Goal: Information Seeking & Learning: Find specific page/section

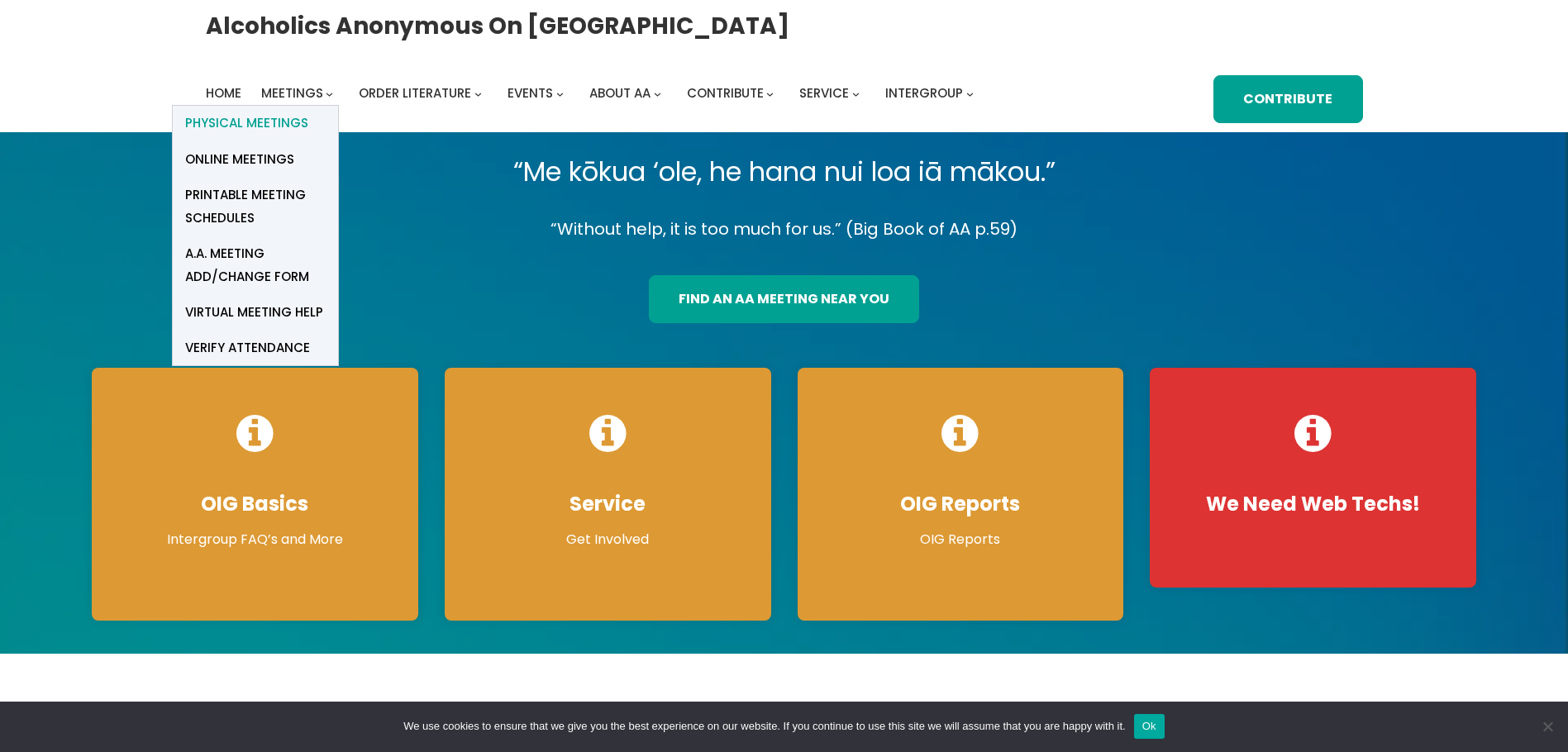
click at [280, 114] on span "Physical Meetings" at bounding box center [247, 123] width 124 height 23
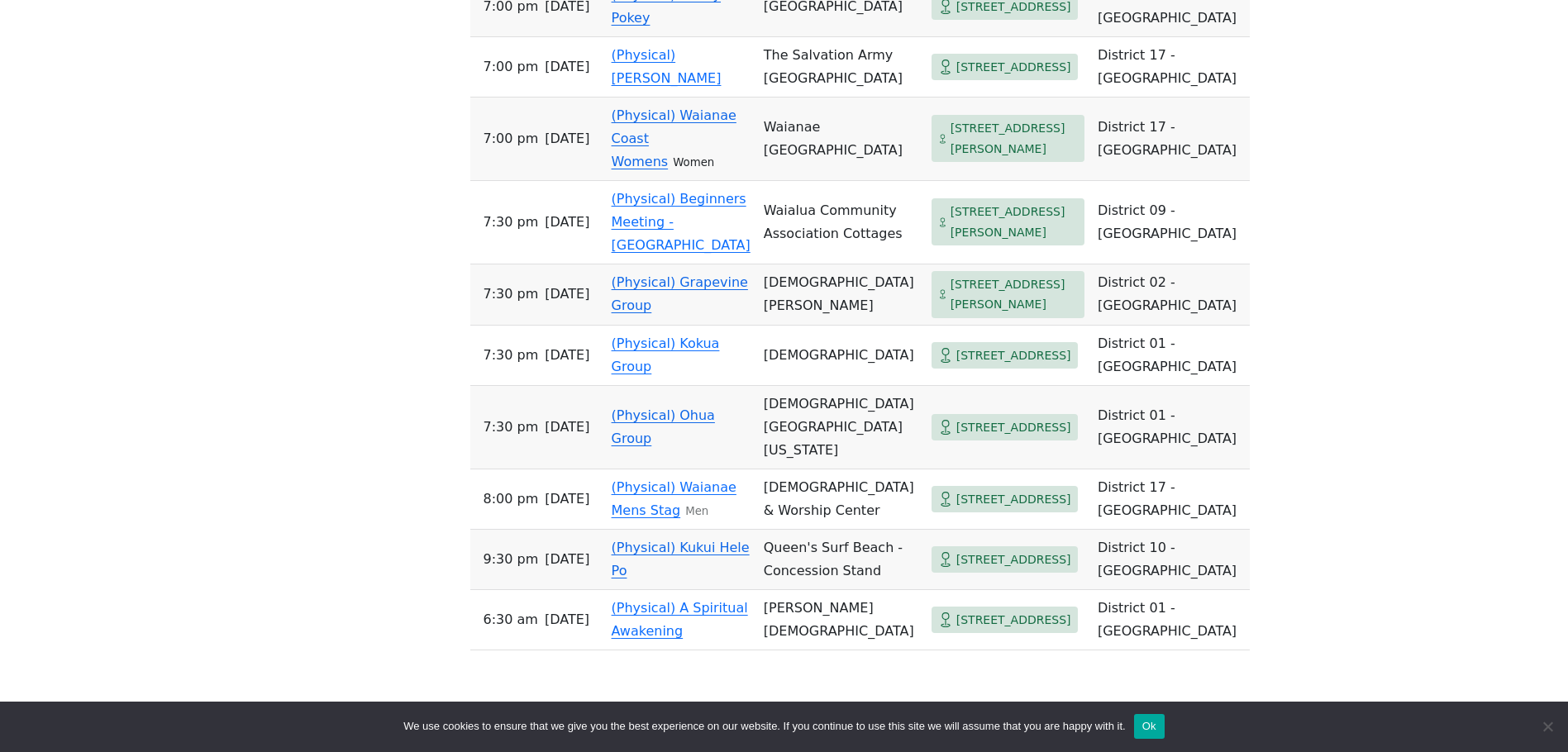
scroll to position [4093, 0]
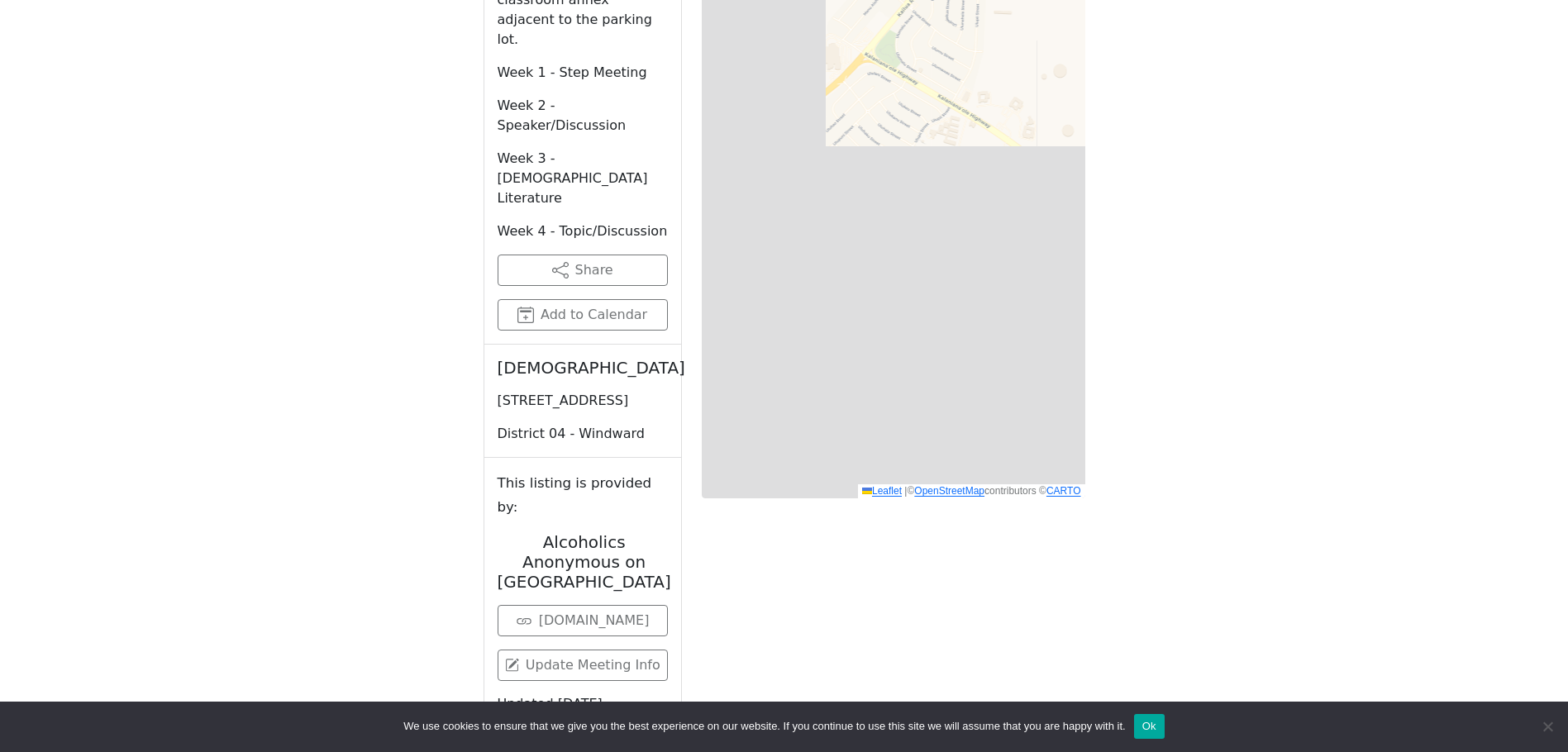
scroll to position [944, 0]
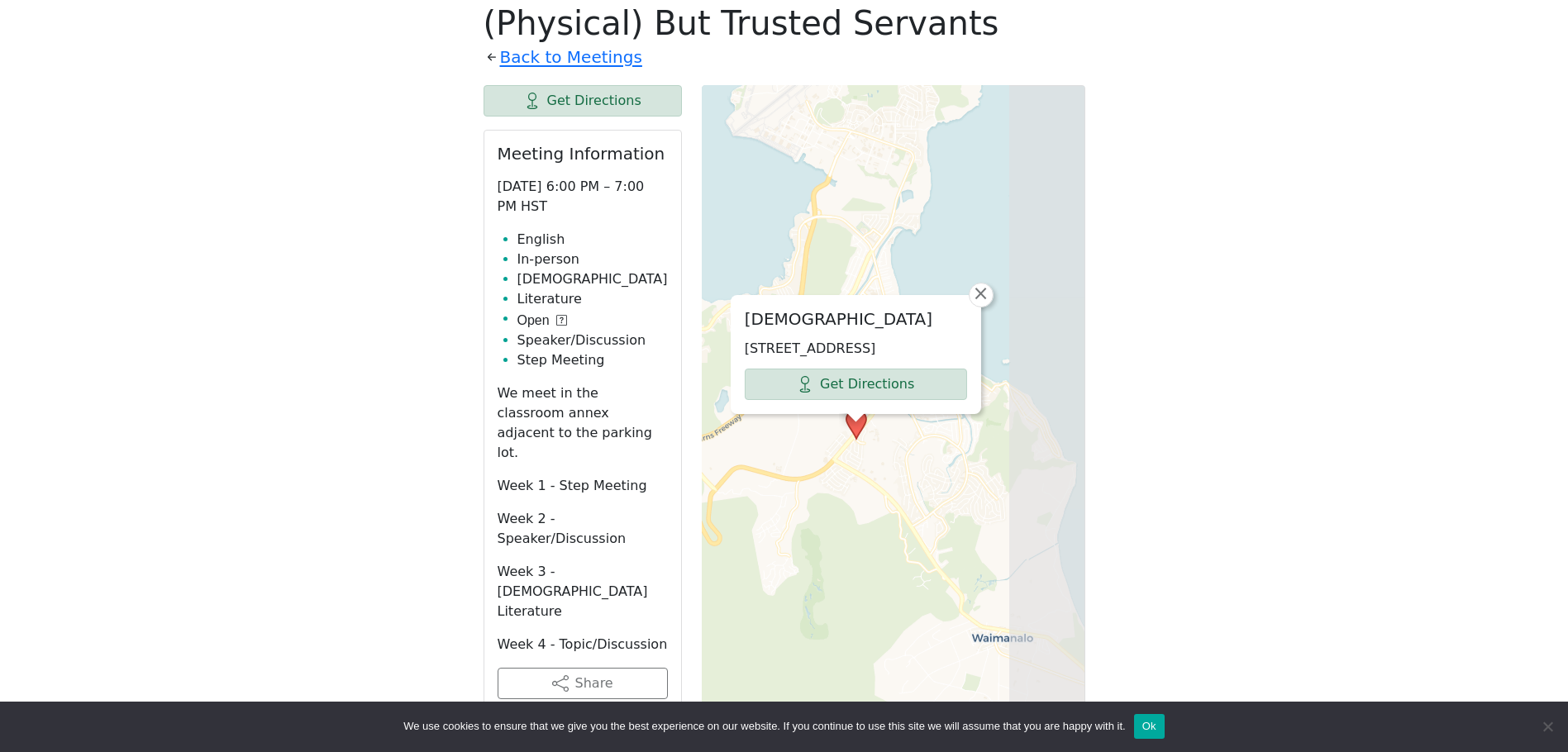
drag, startPoint x: 919, startPoint y: 527, endPoint x: 829, endPoint y: 519, distance: 90.4
click at [829, 519] on div "United Methodist Church 1110 Kailua Rd, Kailua, HI 96734, USA Get Directions × …" at bounding box center [893, 499] width 383 height 826
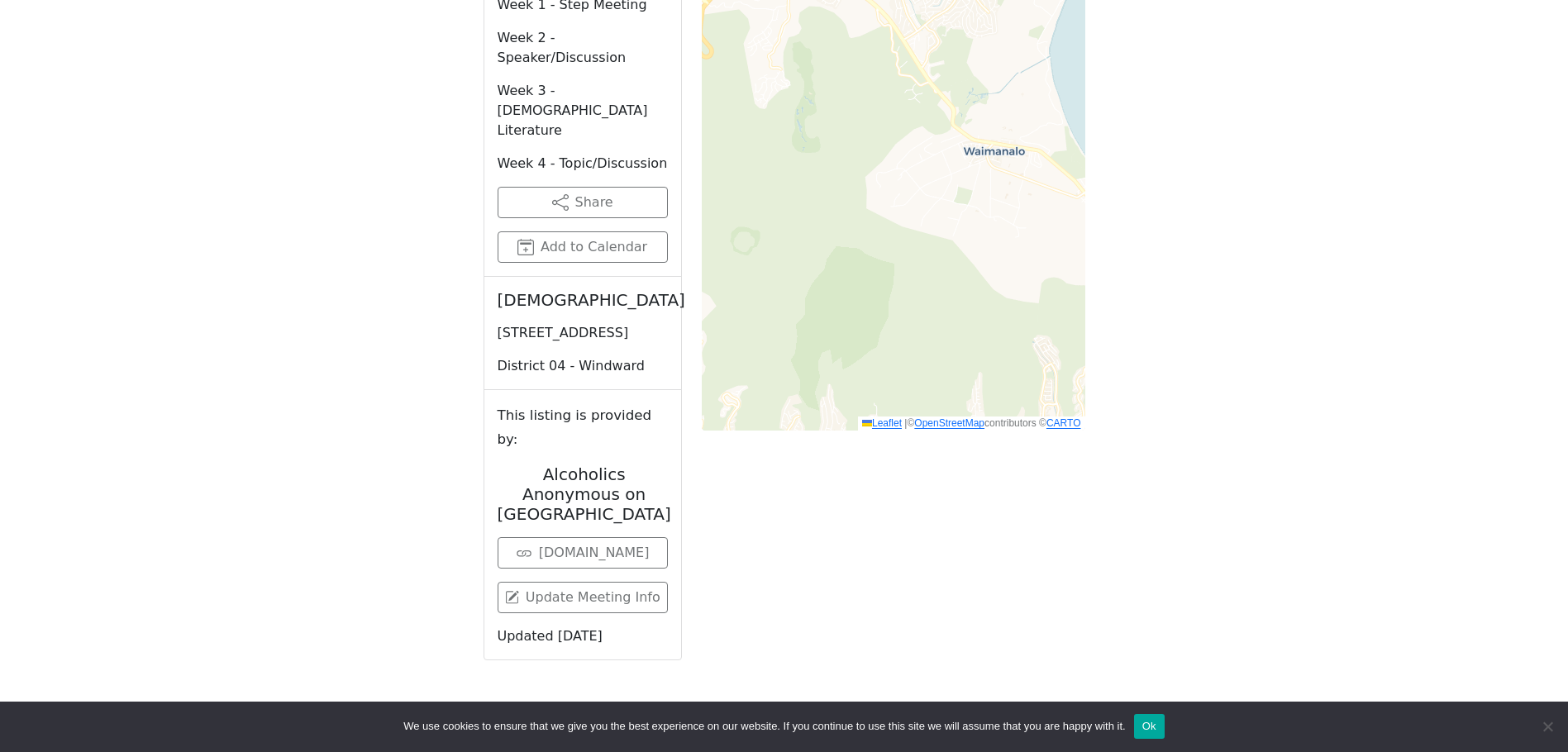
scroll to position [1192, 0]
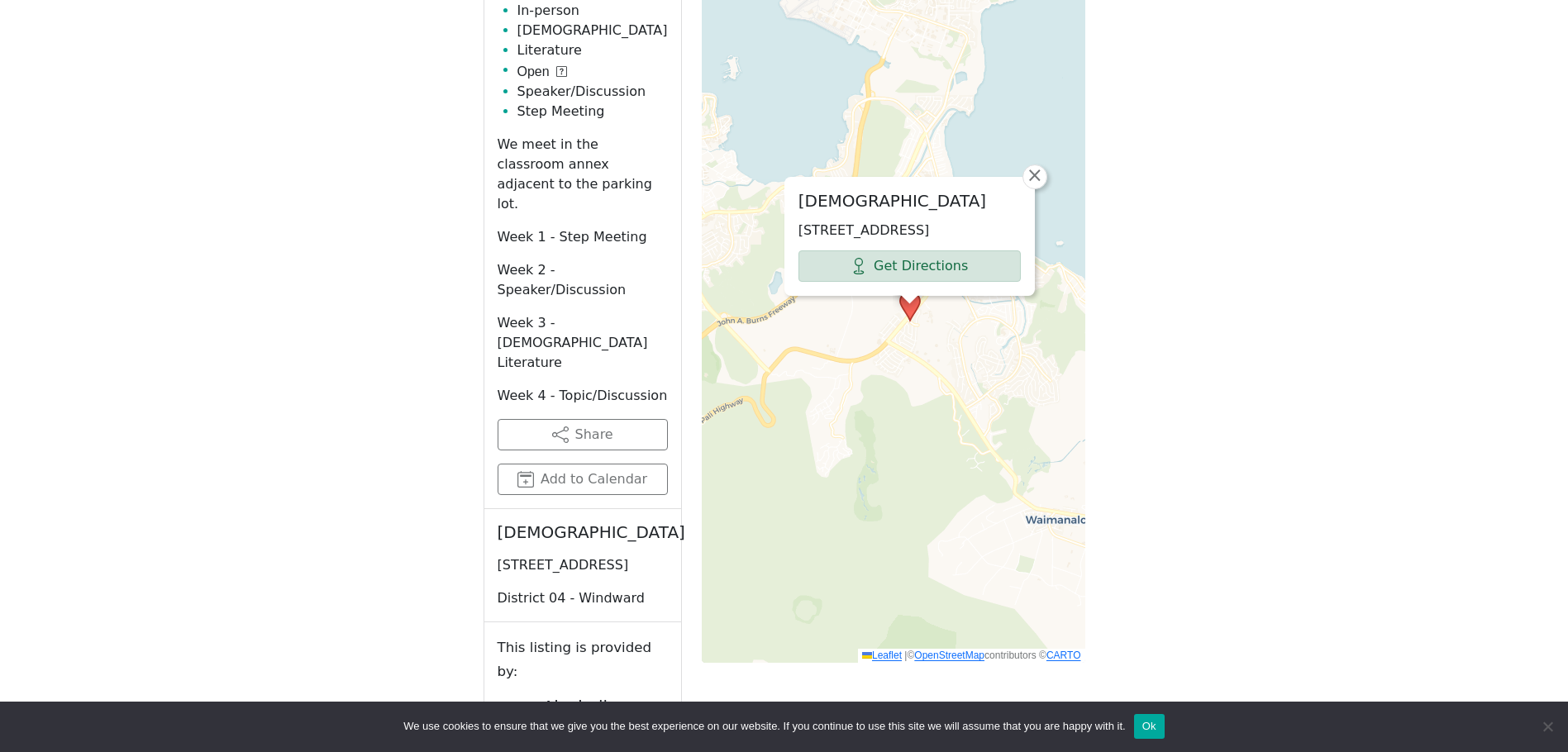
drag, startPoint x: 885, startPoint y: 310, endPoint x: 947, endPoint y: 446, distance: 149.5
click at [947, 446] on div "United Methodist Church 1110 Kailua Rd, Kailua, HI 96734, USA Get Directions × …" at bounding box center [893, 250] width 383 height 826
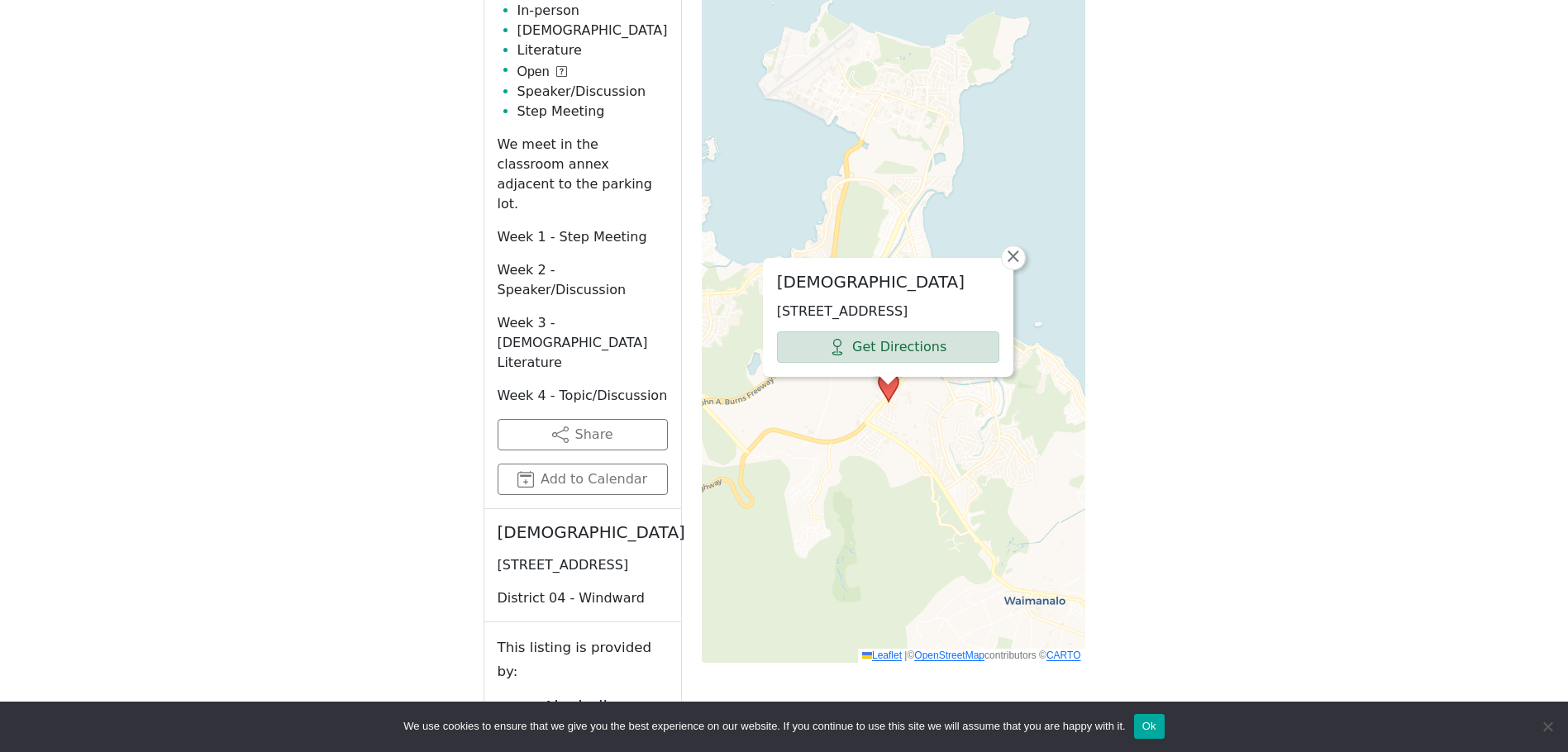
drag, startPoint x: 947, startPoint y: 391, endPoint x: 925, endPoint y: 472, distance: 83.9
click at [925, 472] on div "United Methodist Church 1110 Kailua Rd, Kailua, HI 96734, USA Get Directions × …" at bounding box center [893, 250] width 383 height 826
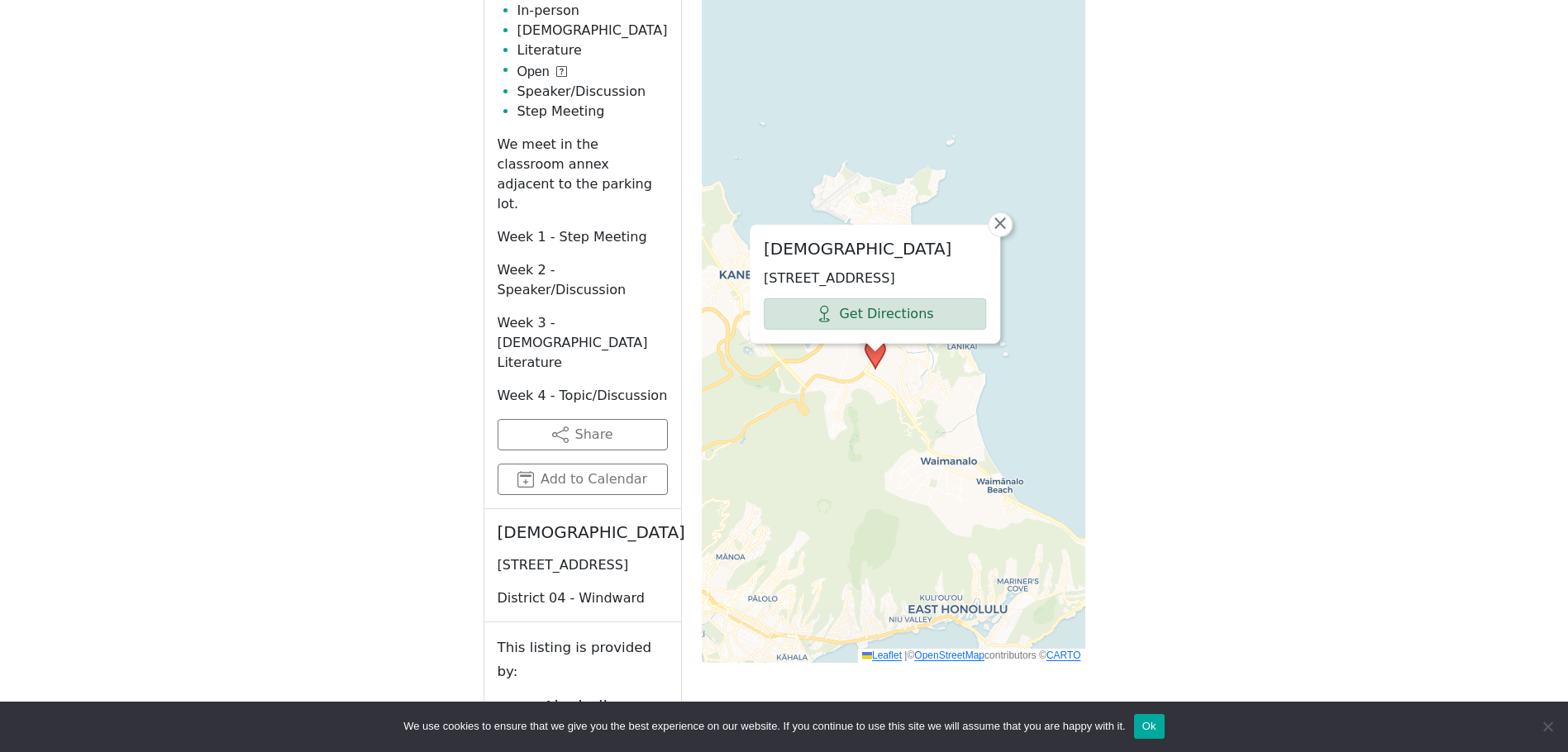
drag, startPoint x: 893, startPoint y: 553, endPoint x: 869, endPoint y: 430, distance: 125.3
click at [872, 426] on div "United Methodist Church 1110 Kailua Rd, Kailua, HI 96734, USA Get Directions × …" at bounding box center [893, 250] width 383 height 826
click at [1003, 213] on span "×" at bounding box center [1000, 223] width 16 height 20
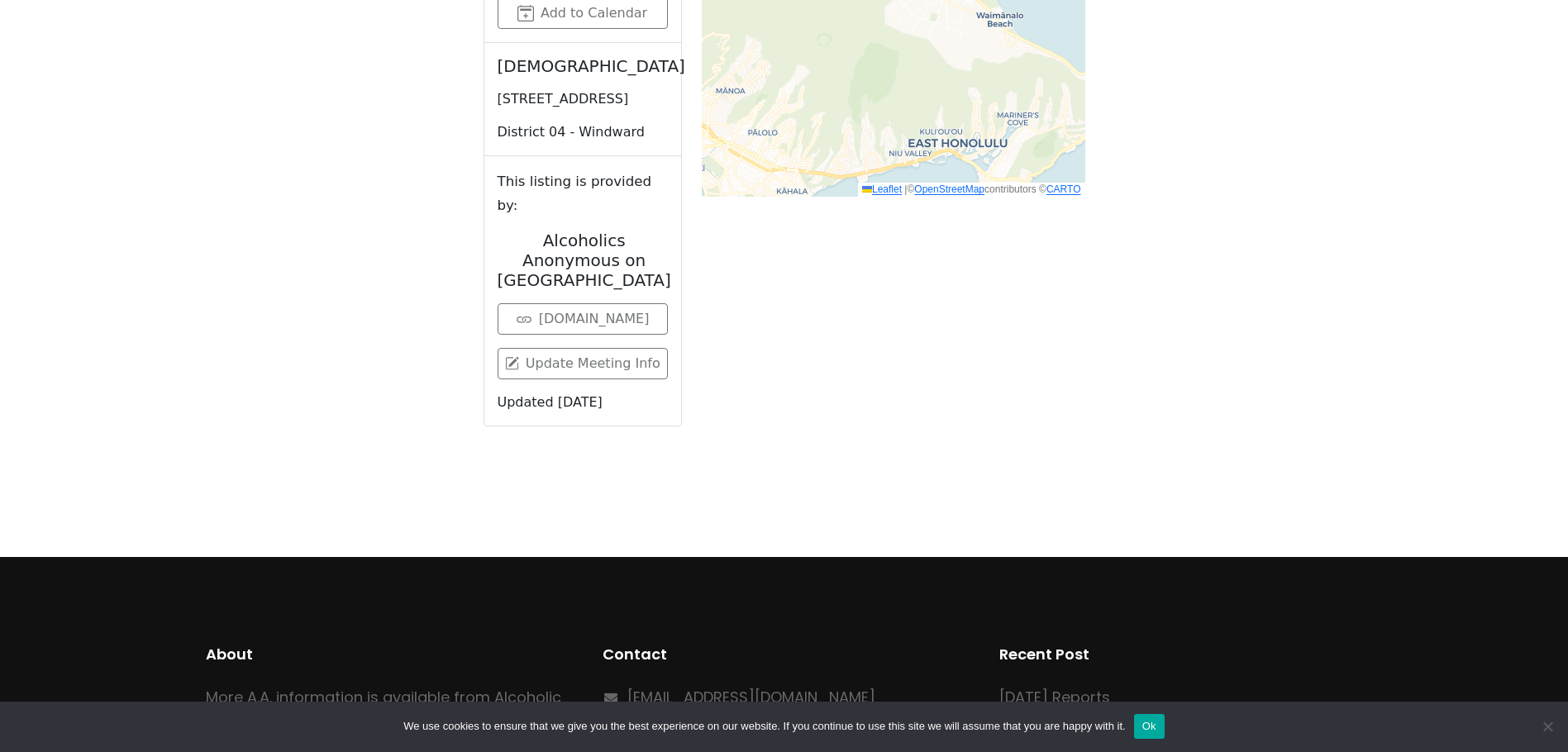
scroll to position [1075, 0]
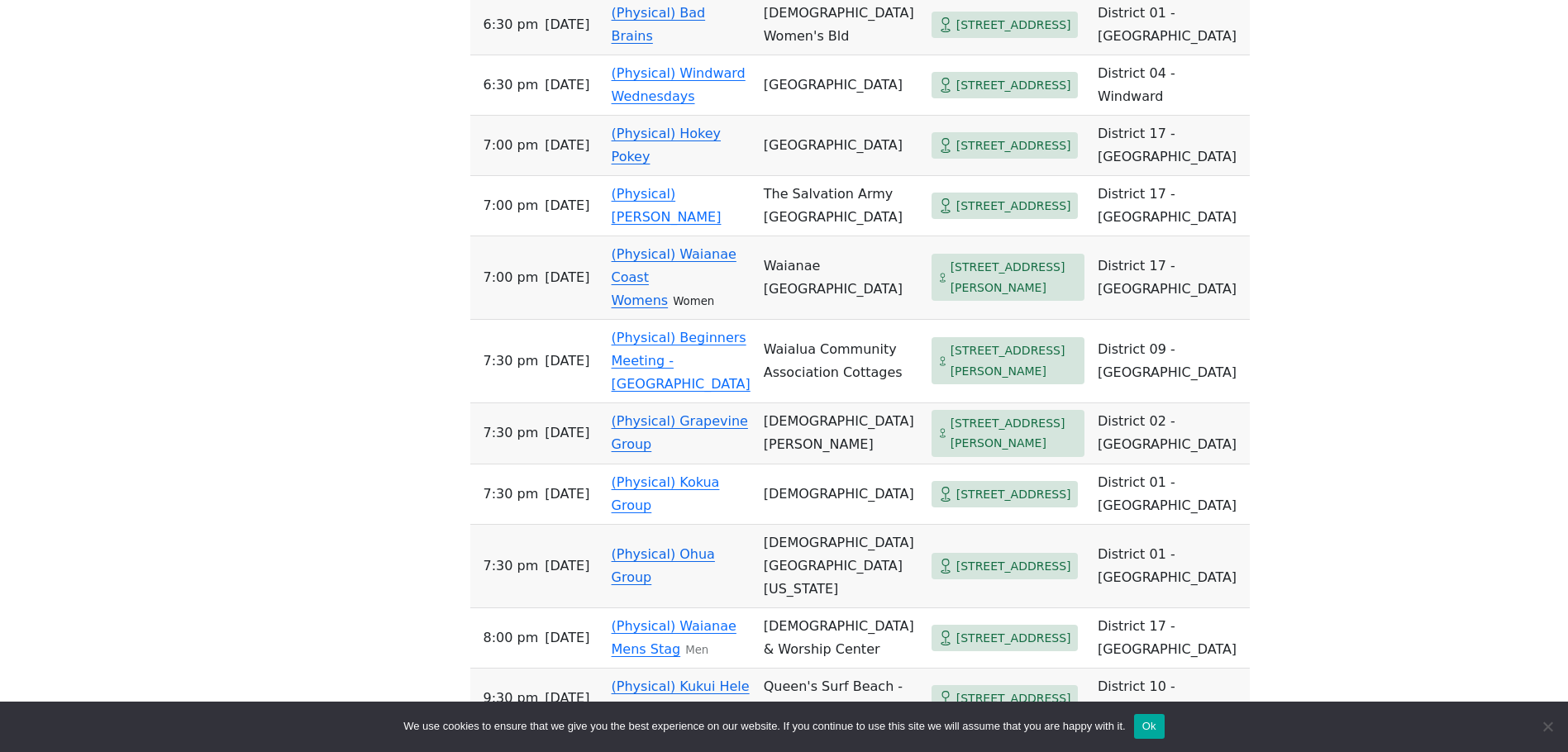
scroll to position [4163, 0]
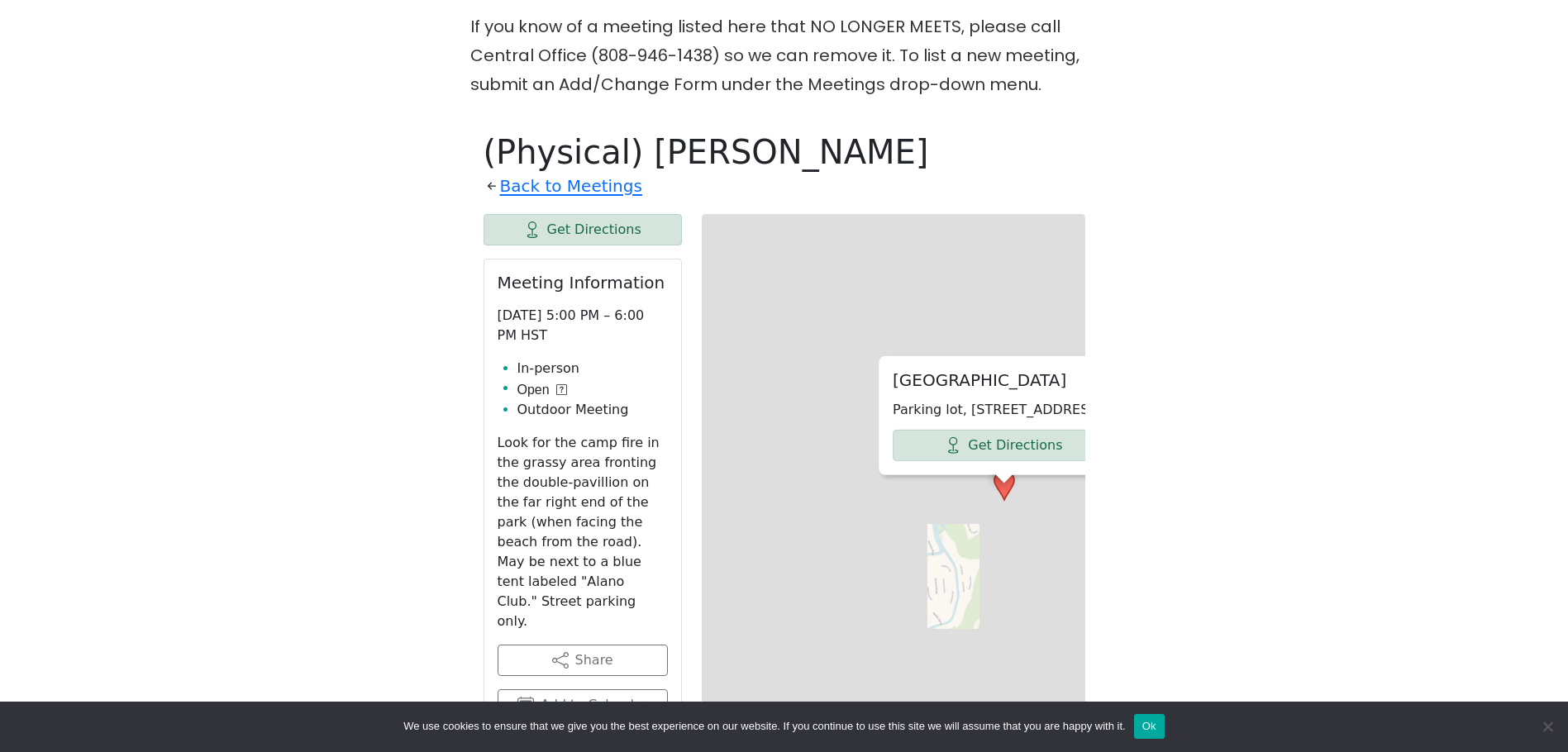
scroll to position [1044, 0]
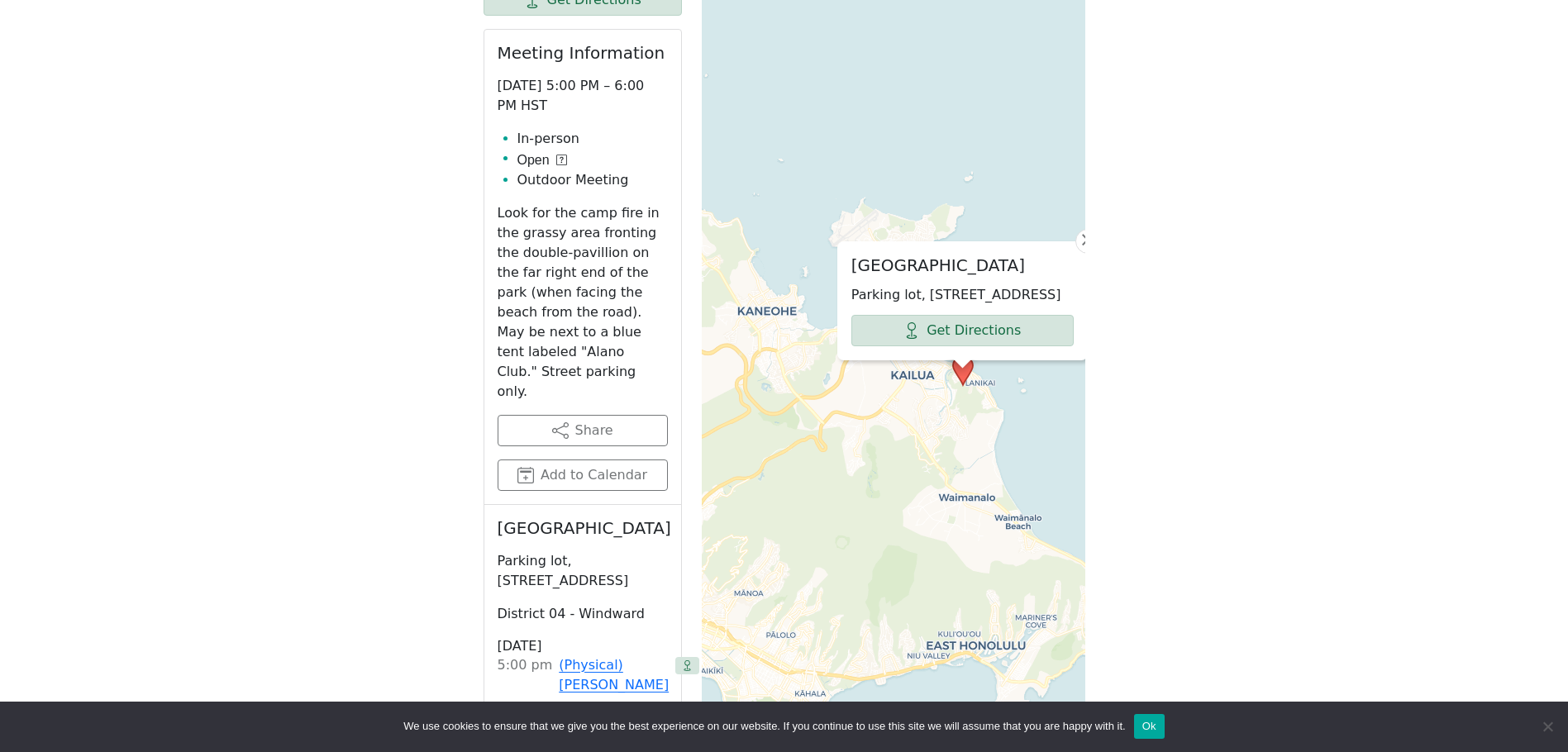
click at [1169, 133] on div "The Pioneer Group (Tues, 6:30, inside the Women’s Bld. at Central Union Church)…" at bounding box center [783, 658] width 1411 height 2276
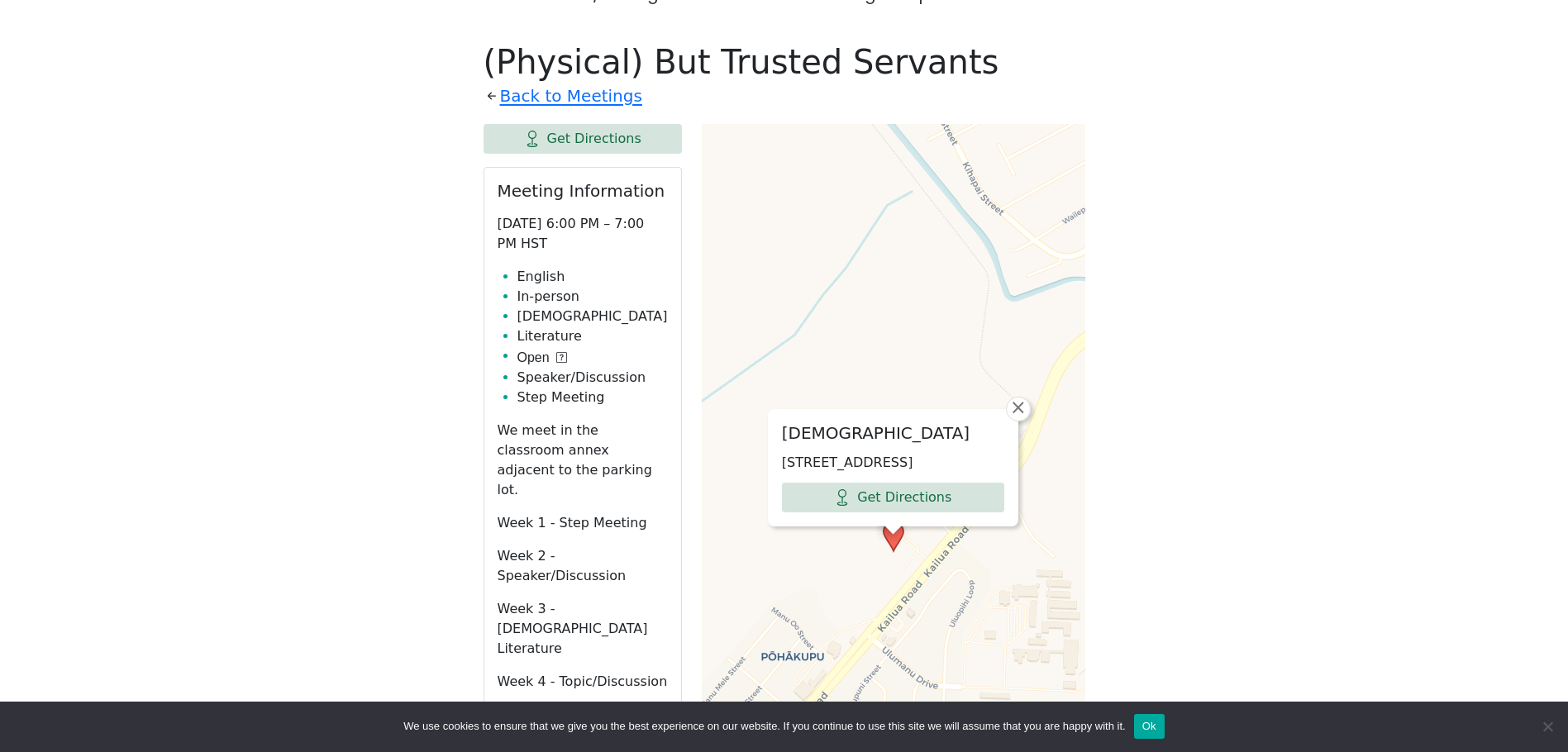
scroll to position [905, 0]
